Goal: Find contact information: Find contact information

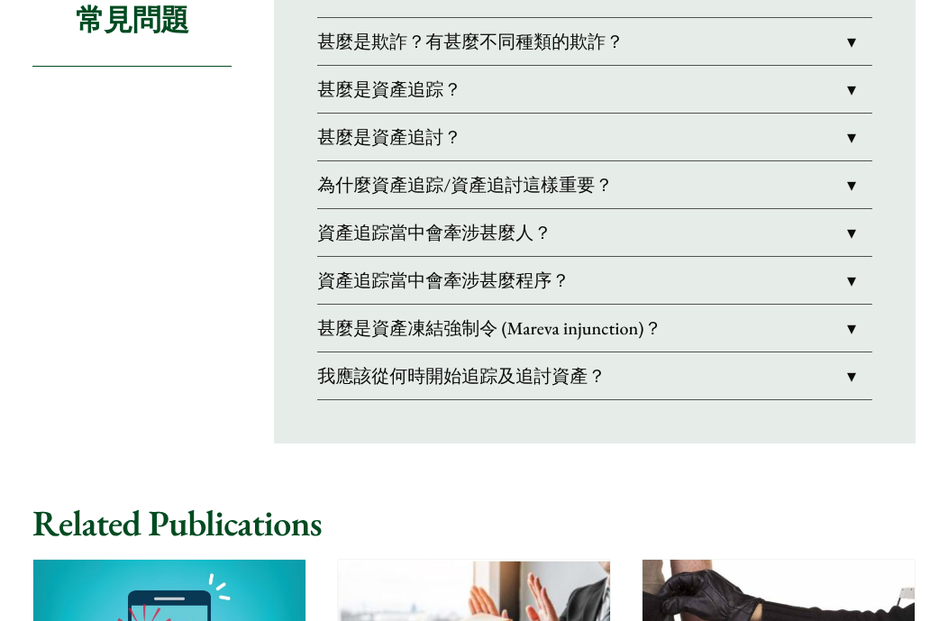
scroll to position [1622, 0]
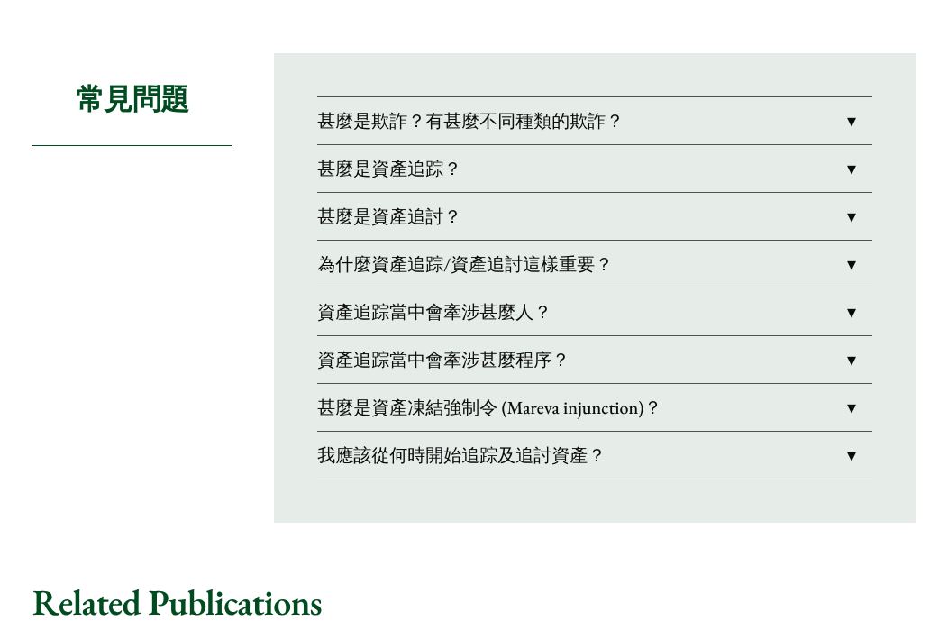
click at [483, 432] on link "我應該從何時開始追踪及追討資產？" at bounding box center [594, 455] width 555 height 47
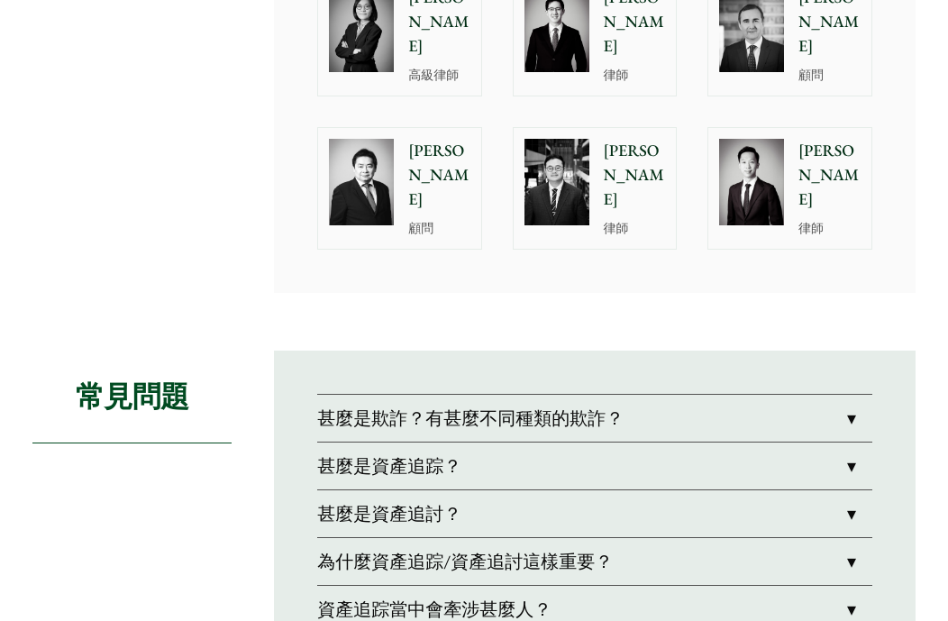
scroll to position [1352, 0]
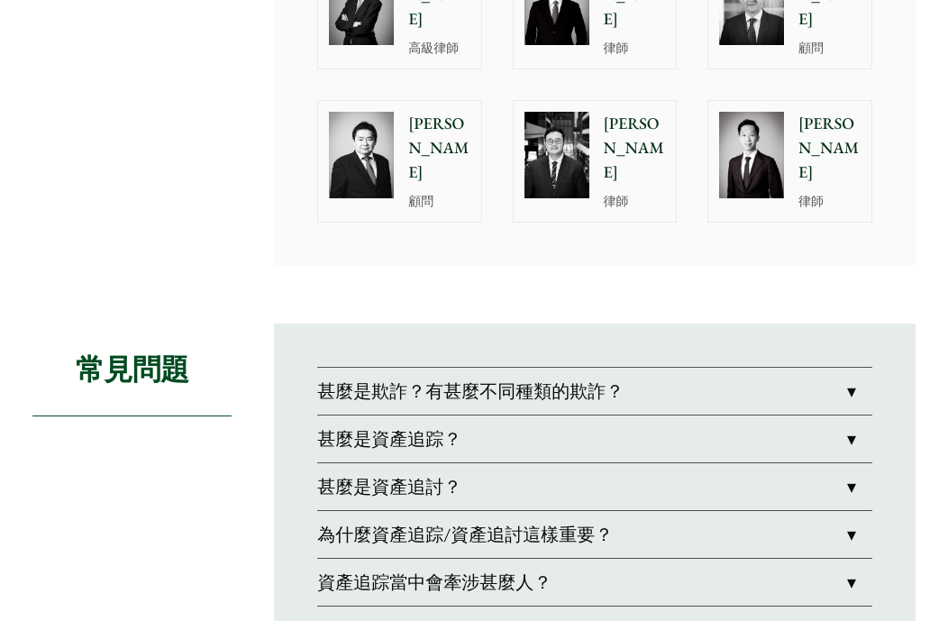
click at [400, 368] on link "甚麼是欺詐？有甚麼不同種類的欺詐？" at bounding box center [594, 391] width 555 height 47
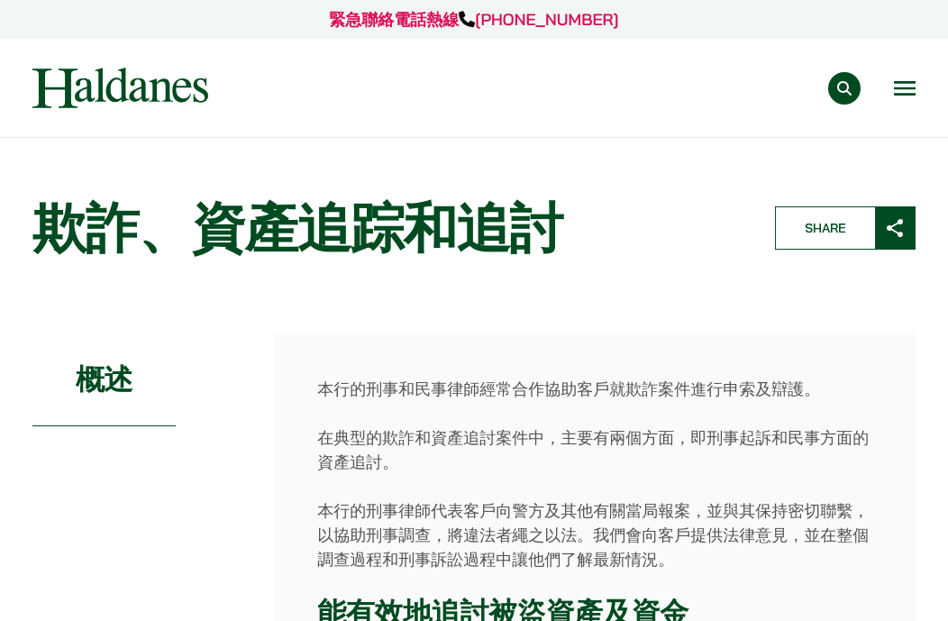
click at [898, 83] on button "Open menu" at bounding box center [905, 88] width 22 height 14
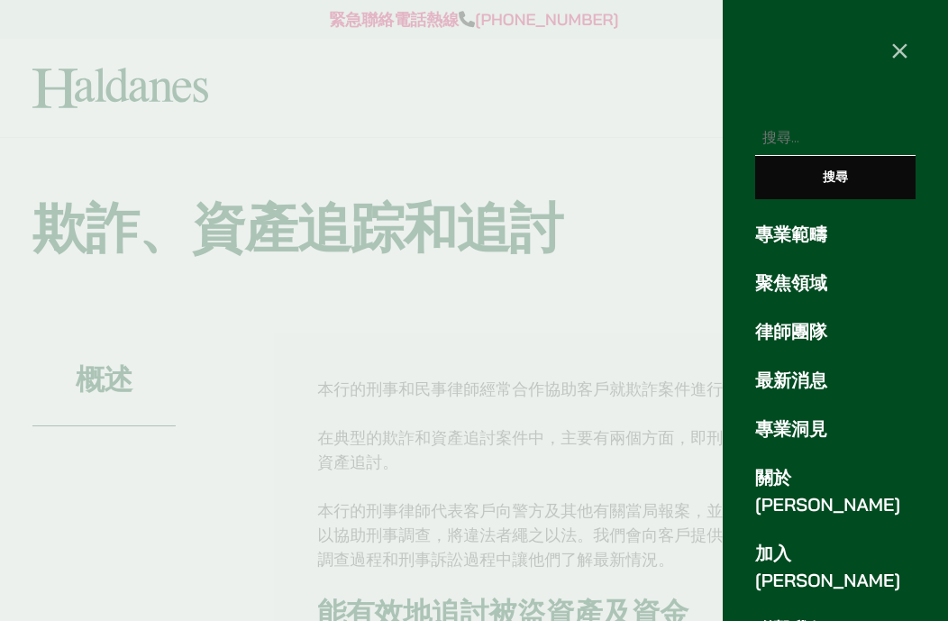
click at [816, 233] on link "專業範疇" at bounding box center [835, 234] width 160 height 27
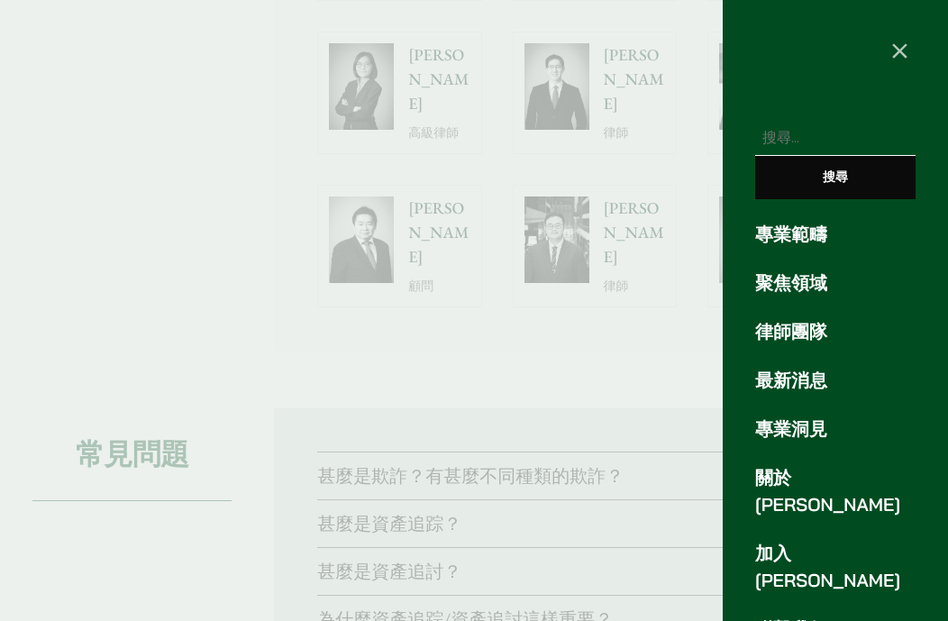
scroll to position [1649, 0]
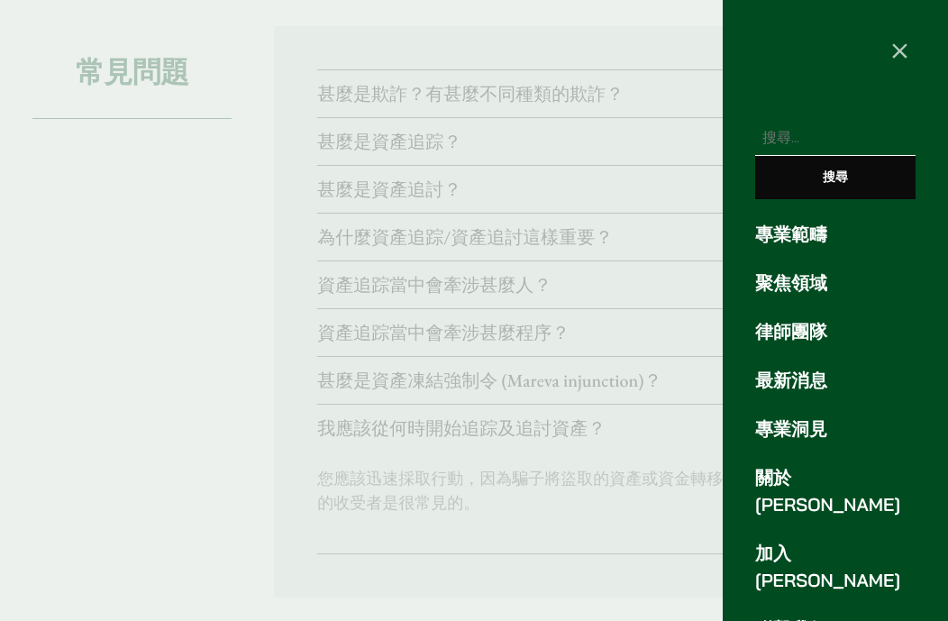
scroll to position [1622, 0]
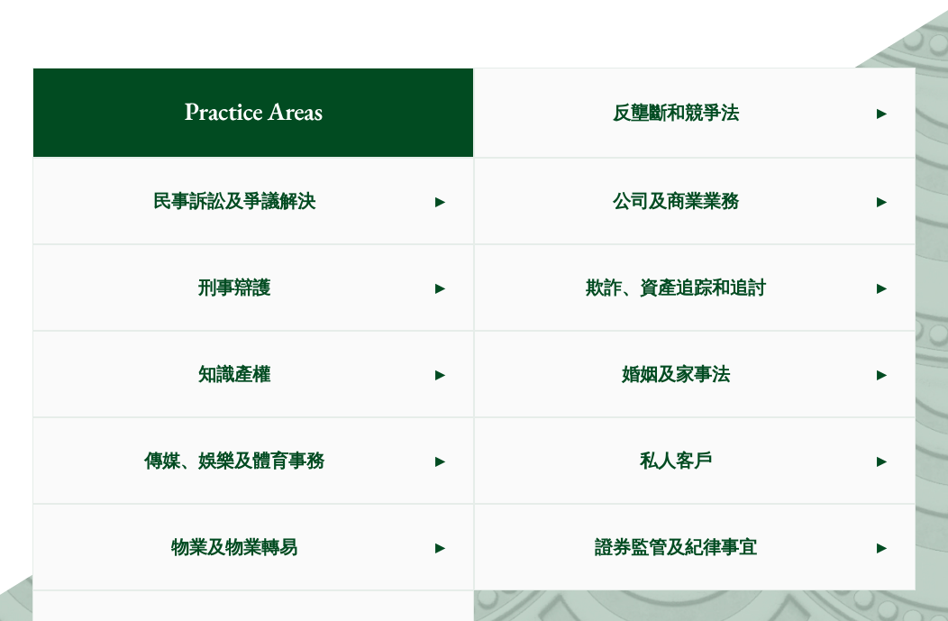
scroll to position [1015, 0]
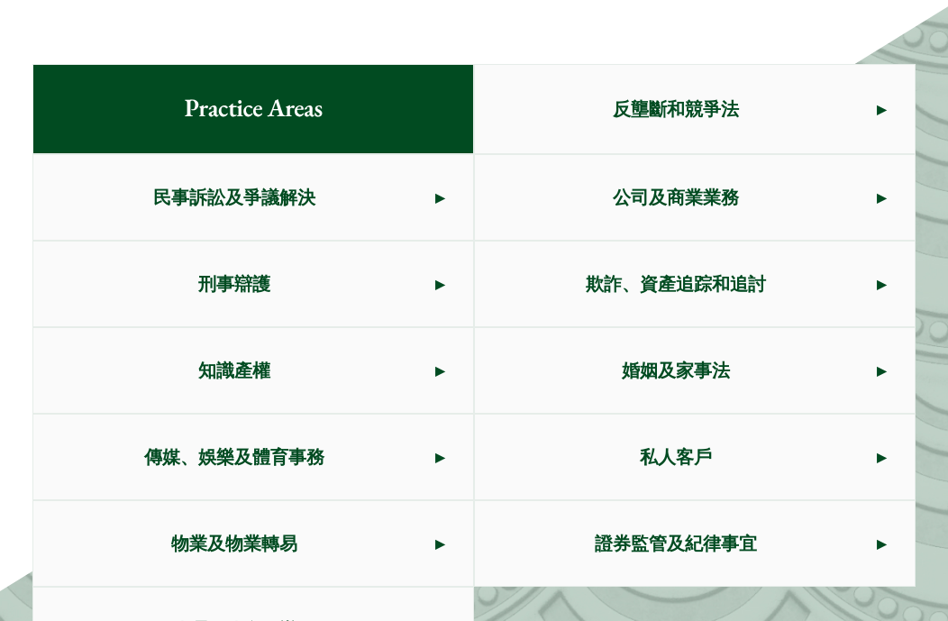
click at [621, 242] on span "欺詐、資產追踪和追討" at bounding box center [676, 284] width 402 height 85
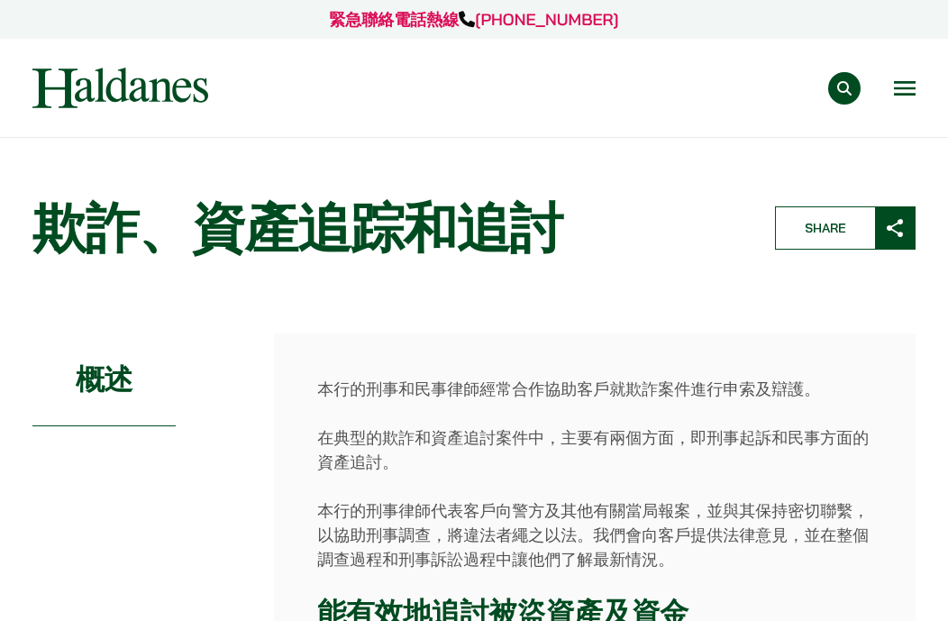
click at [123, 101] on img at bounding box center [120, 88] width 176 height 41
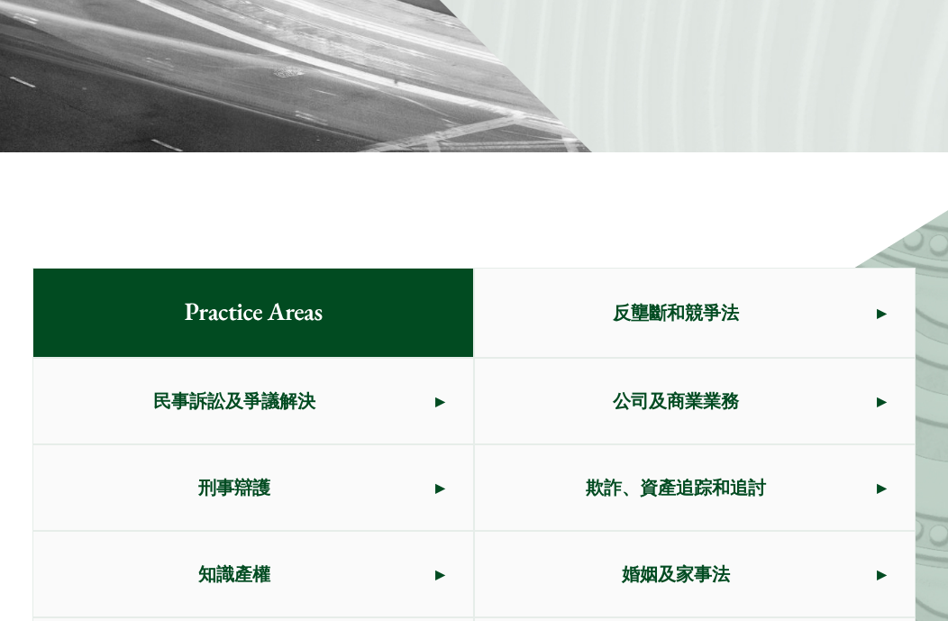
scroll to position [360, 0]
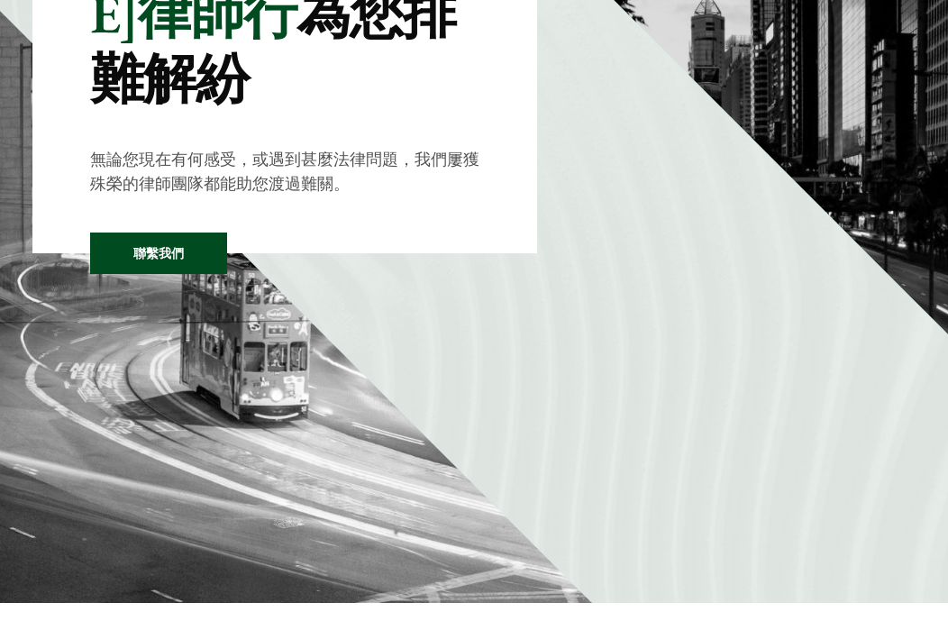
click at [137, 233] on link "聯繫我們" at bounding box center [158, 253] width 137 height 41
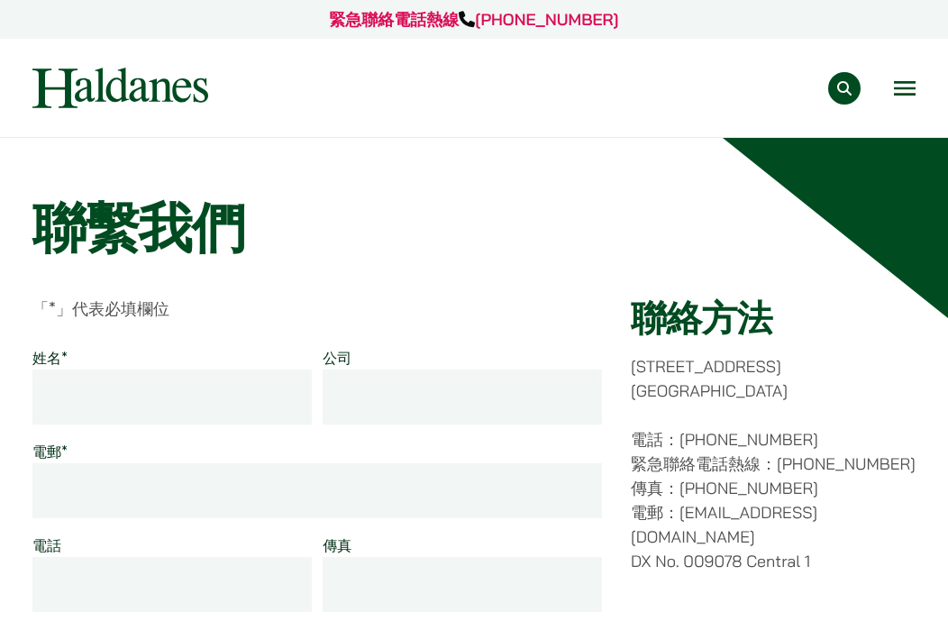
click at [722, 372] on p "[STREET_ADDRESS]" at bounding box center [773, 378] width 285 height 49
click at [760, 440] on p "電話：(852) 2868 1234 緊急聯絡電話熱線：(852) 9763 5524 傳真：(852) 2845 1637 電郵：enquiries@hal…" at bounding box center [773, 500] width 285 height 146
click at [834, 433] on p "電話：(852) 2868 1234 緊急聯絡電話熱線：(852) 9763 5524 傳真：(852) 2845 1637 電郵：enquiries@hal…" at bounding box center [773, 500] width 285 height 146
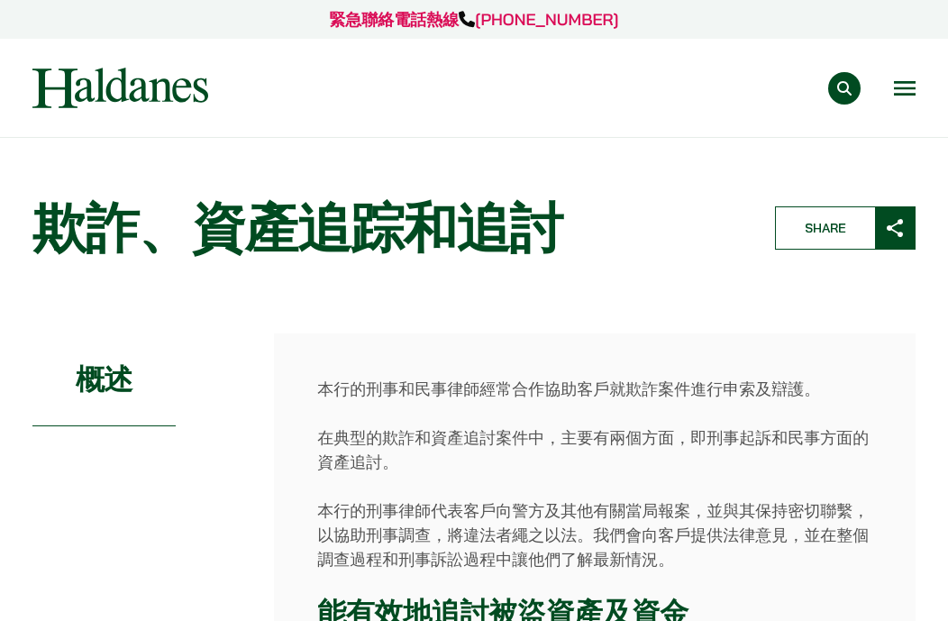
click at [903, 94] on button "Open menu" at bounding box center [905, 88] width 22 height 14
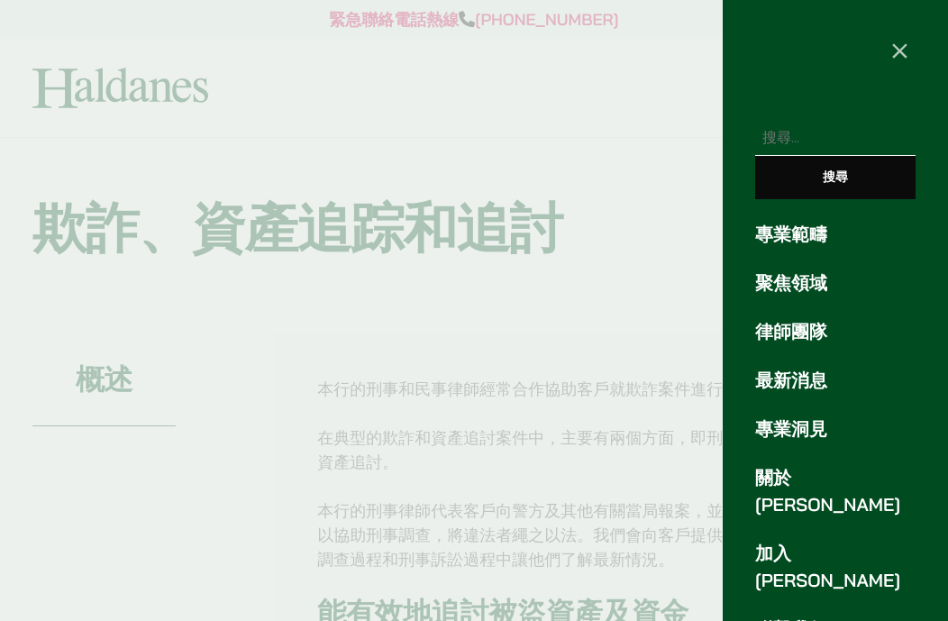
scroll to position [42, 0]
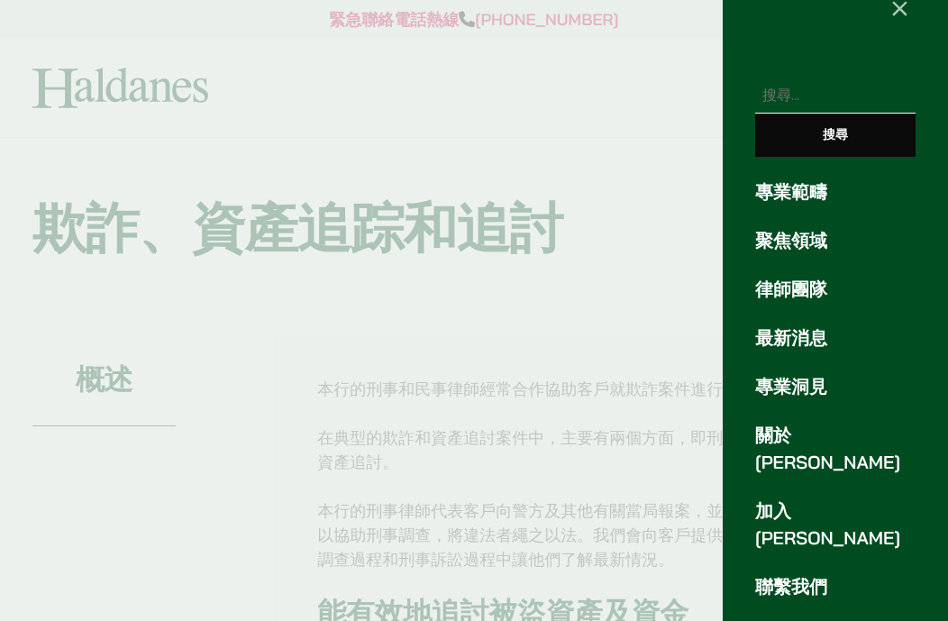
click at [792, 573] on link "聯繫我們" at bounding box center [835, 586] width 160 height 27
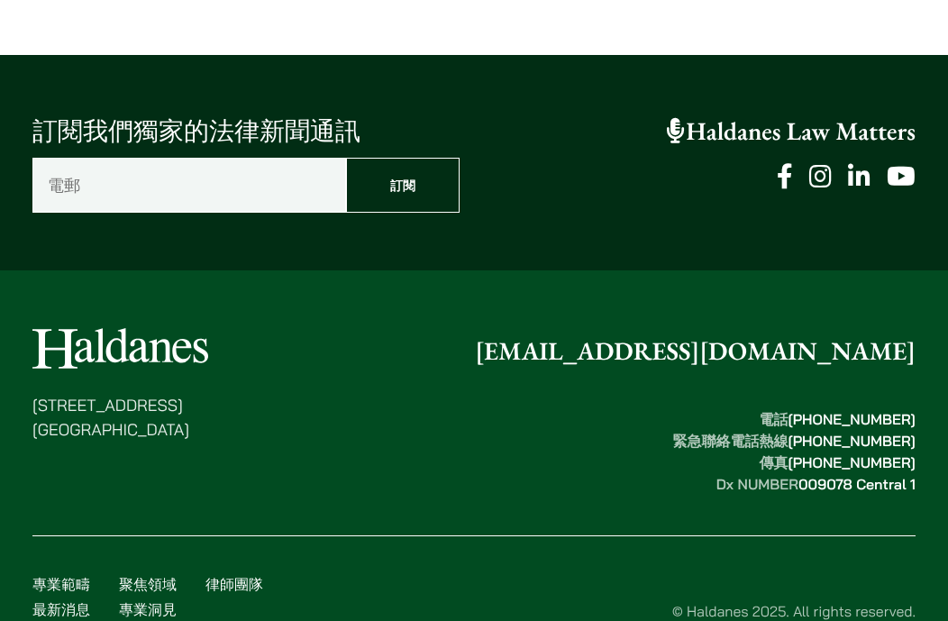
scroll to position [1442, 0]
